Goal: Task Accomplishment & Management: Manage account settings

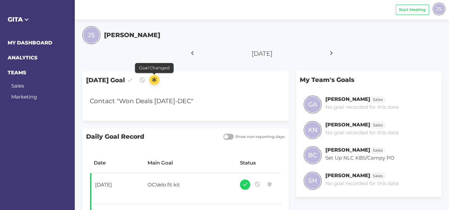
click at [159, 79] on button "button" at bounding box center [154, 80] width 10 height 10
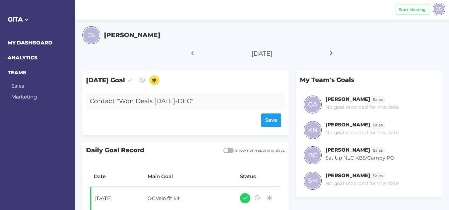
drag, startPoint x: 205, startPoint y: 101, endPoint x: 91, endPoint y: 101, distance: 113.1
click at [91, 101] on div "Contact "Won Deals [DATE]-DEC"" at bounding box center [177, 101] width 183 height 17
copy div "Contact "Won Deals [DATE]-DEC""
click at [331, 51] on icon at bounding box center [331, 53] width 11 height 17
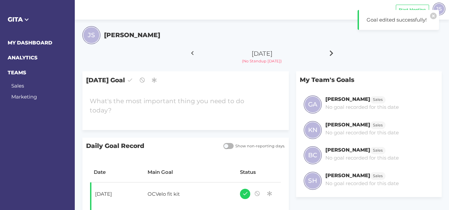
click at [331, 51] on icon at bounding box center [331, 53] width 11 height 17
click at [201, 97] on div at bounding box center [177, 106] width 183 height 26
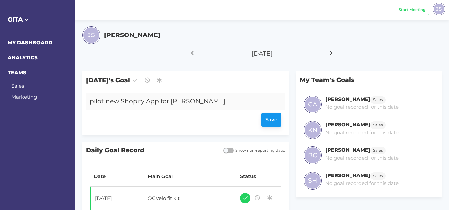
click at [272, 120] on div "Save" at bounding box center [186, 121] width 192 height 14
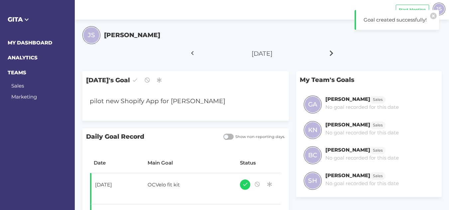
click at [330, 53] on icon at bounding box center [331, 53] width 11 height 17
click at [143, 101] on div "Check Fit Kit Returns" at bounding box center [177, 101] width 183 height 17
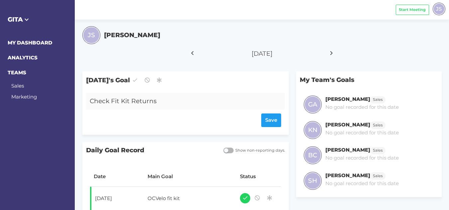
click at [163, 101] on div "Check Fit Kit Returns" at bounding box center [177, 101] width 183 height 17
click at [329, 53] on icon at bounding box center [331, 53] width 11 height 17
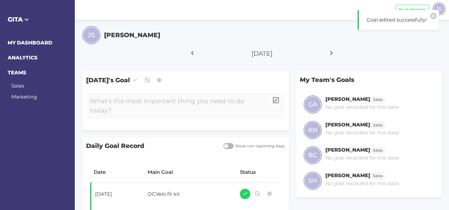
click at [163, 100] on div at bounding box center [177, 106] width 183 height 26
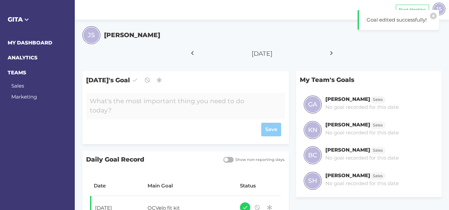
paste div
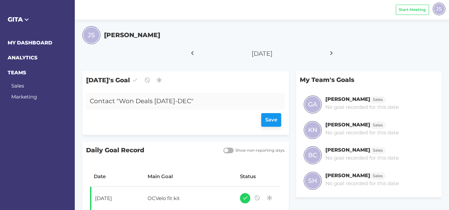
click at [266, 120] on div "Save" at bounding box center [186, 121] width 192 height 14
